Goal: Navigation & Orientation: Find specific page/section

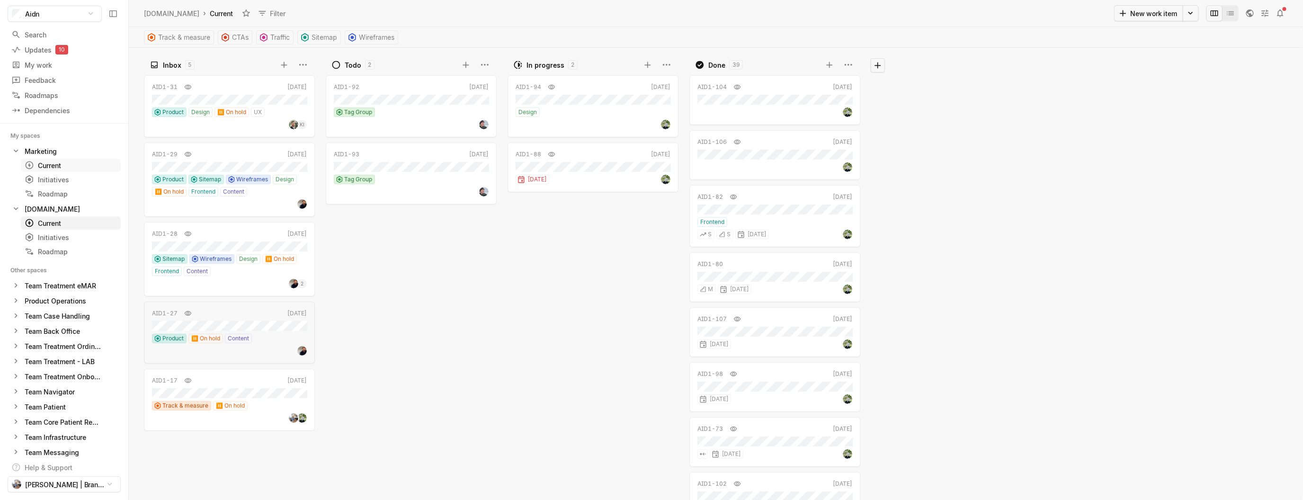
click at [77, 160] on div "Current" at bounding box center [54, 165] width 58 height 10
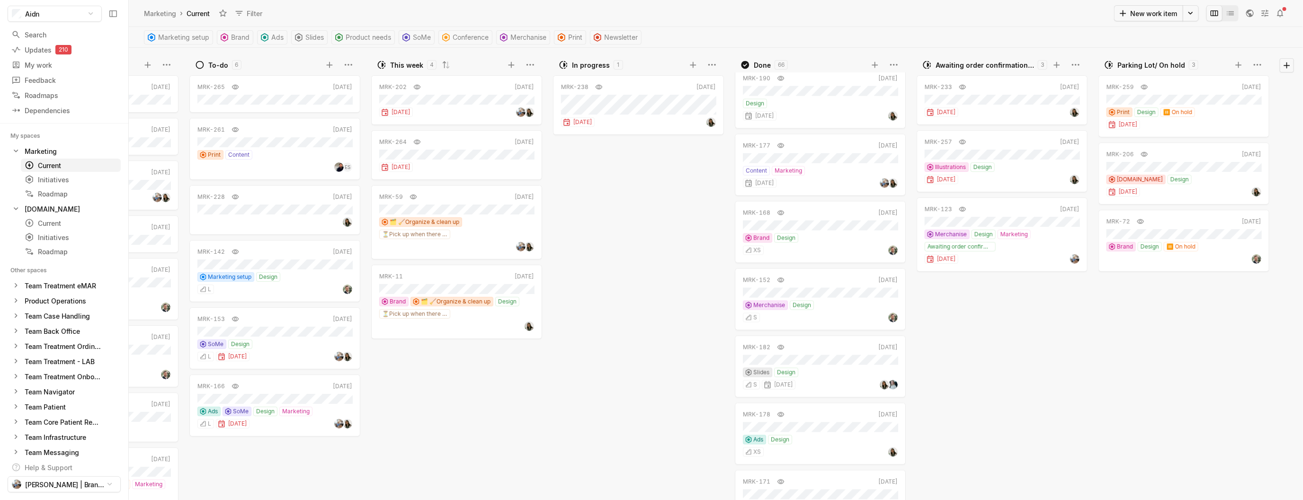
scroll to position [3825, 0]
